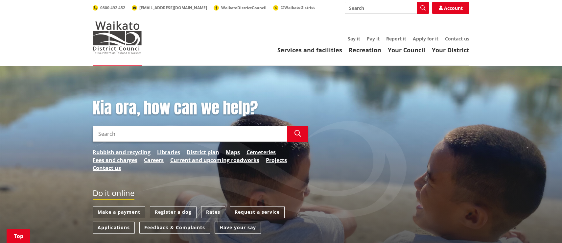
scroll to position [203, 0]
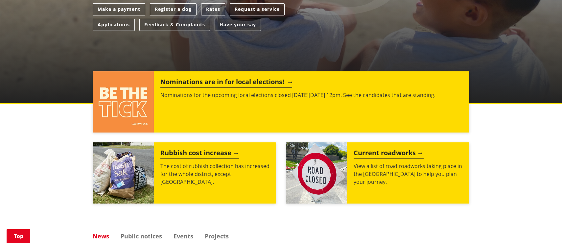
click at [232, 81] on h2 "Nominations are in for local elections!" at bounding box center [226, 83] width 132 height 10
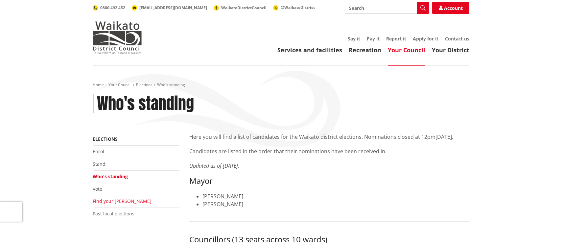
click at [119, 201] on link "Find your [PERSON_NAME]" at bounding box center [122, 201] width 59 height 6
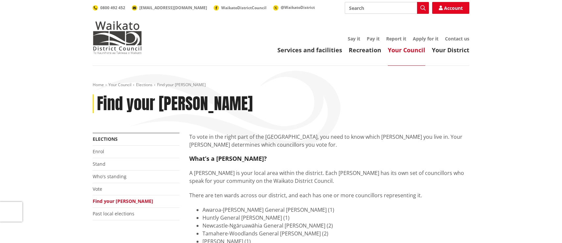
click at [404, 51] on link "Your Council" at bounding box center [406, 50] width 37 height 8
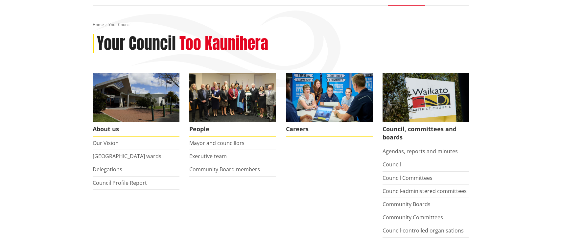
scroll to position [60, 0]
click at [213, 143] on link "Mayor and councillors" at bounding box center [216, 142] width 55 height 7
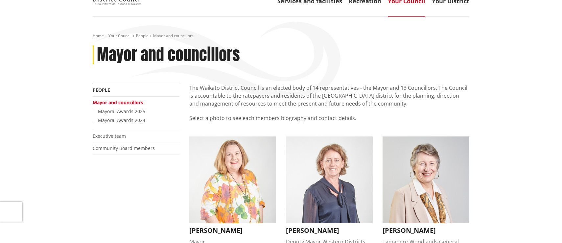
scroll to position [136, 0]
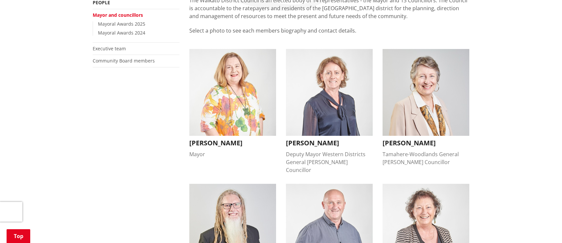
click at [306, 143] on h3 "Carolyn Eyre" at bounding box center [329, 143] width 87 height 8
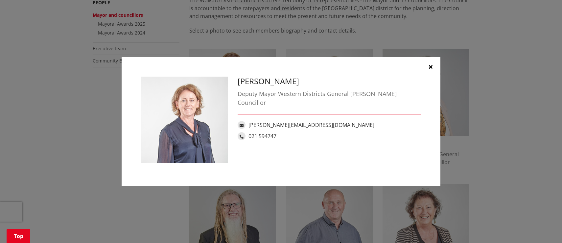
click at [432, 64] on button "button" at bounding box center [430, 67] width 20 height 20
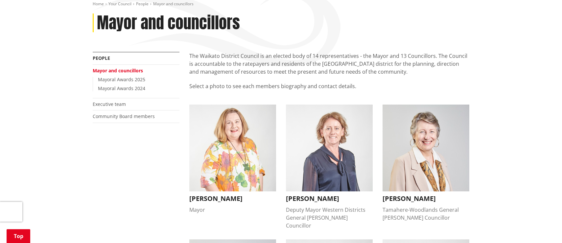
scroll to position [0, 0]
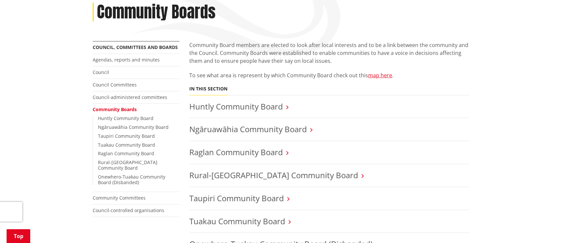
scroll to position [92, 0]
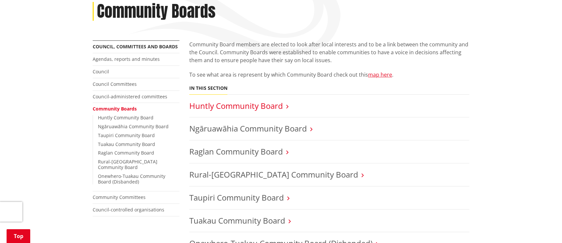
click at [280, 105] on link "Huntly Community Board" at bounding box center [236, 105] width 94 height 11
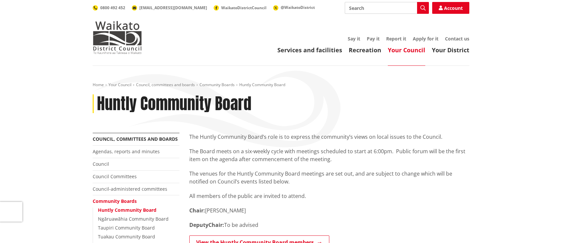
click at [401, 49] on link "Your Council" at bounding box center [406, 50] width 37 height 8
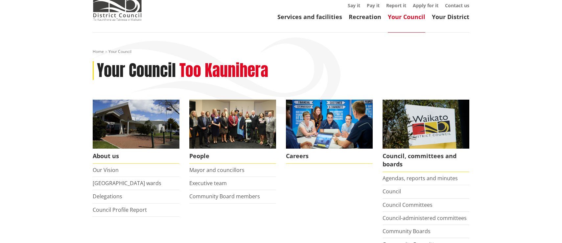
scroll to position [49, 0]
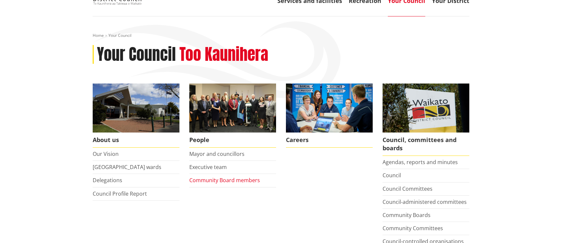
click at [208, 180] on link "Community Board members" at bounding box center [224, 179] width 71 height 7
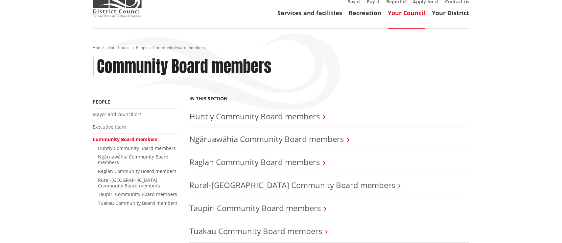
scroll to position [67, 0]
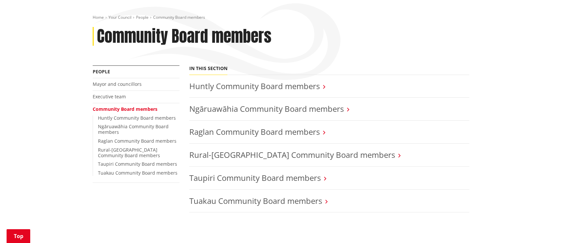
click at [324, 86] on icon at bounding box center [324, 87] width 2 height 6
click at [312, 87] on link "Huntly Community Board members" at bounding box center [254, 85] width 130 height 11
